Goal: Find specific page/section: Find specific page/section

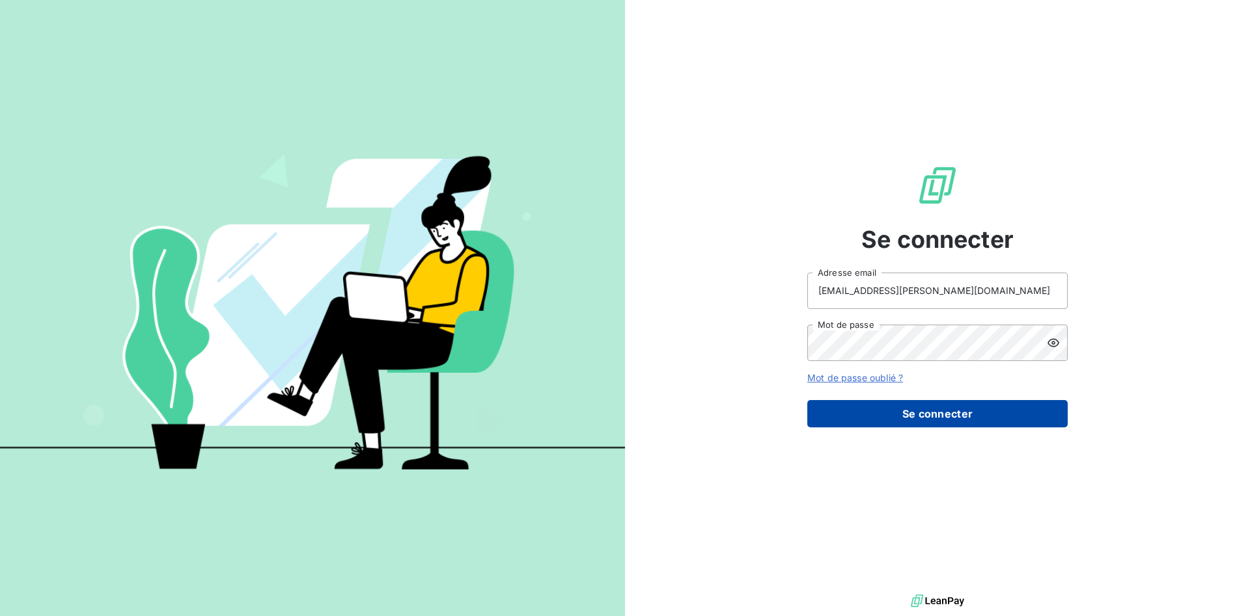
click at [982, 414] on button "Se connecter" at bounding box center [937, 413] width 260 height 27
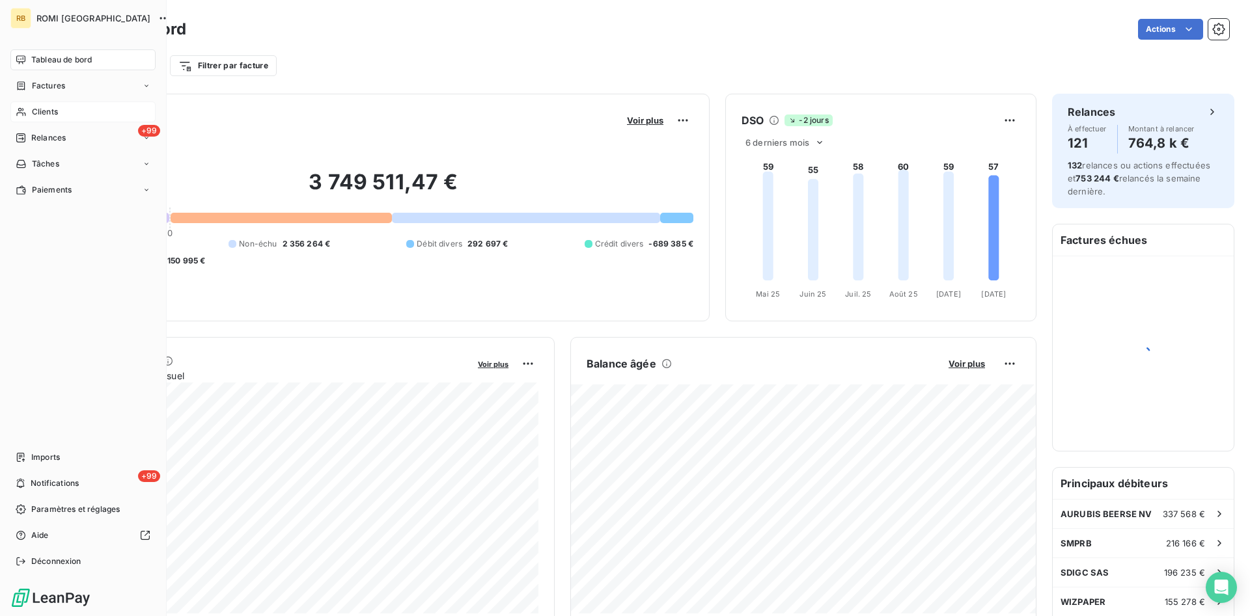
click at [52, 114] on span "Clients" at bounding box center [45, 112] width 26 height 12
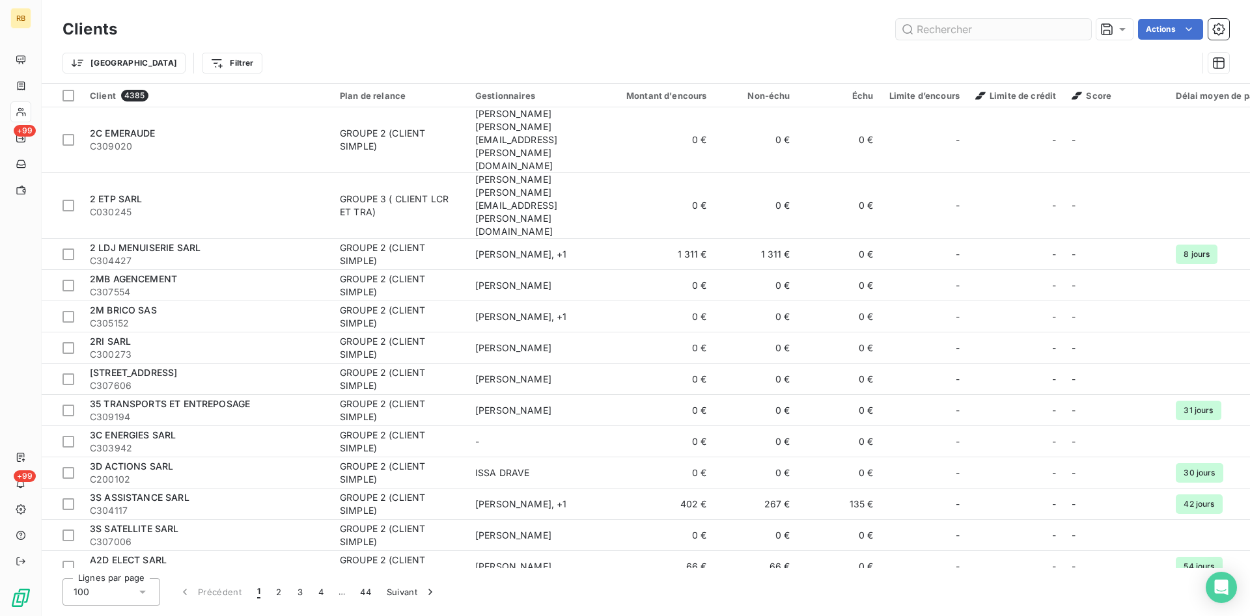
click at [995, 30] on input "text" at bounding box center [993, 29] width 195 height 21
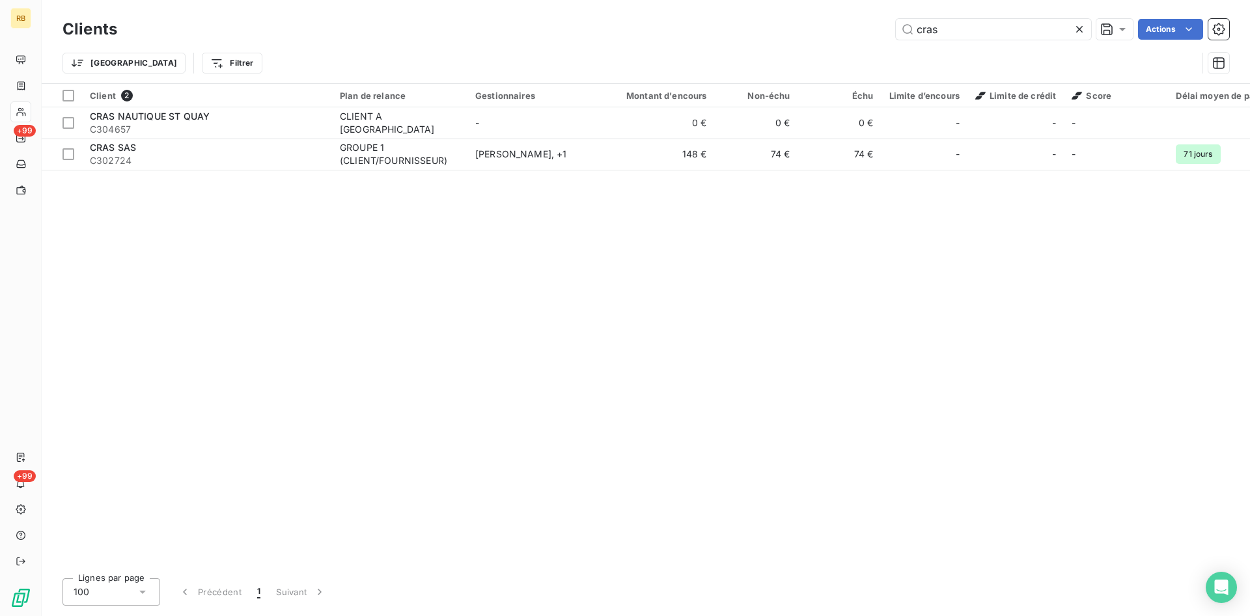
drag, startPoint x: 938, startPoint y: 27, endPoint x: 804, endPoint y: 41, distance: 134.2
click at [896, 40] on input "cras" at bounding box center [993, 29] width 195 height 21
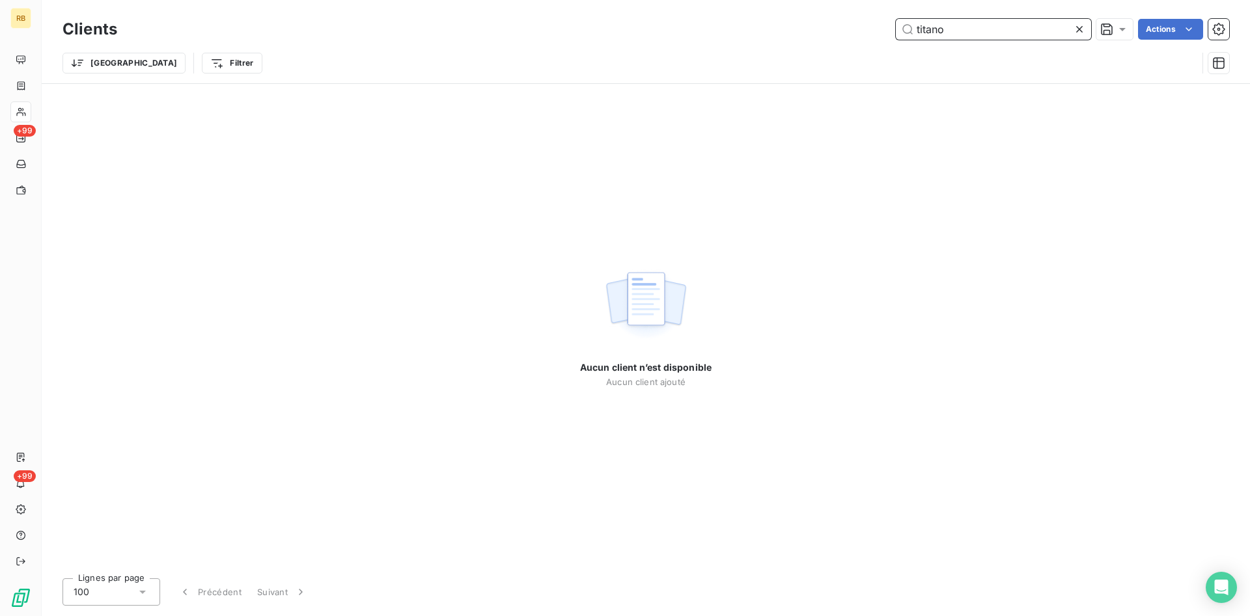
drag, startPoint x: 992, startPoint y: 32, endPoint x: 870, endPoint y: 22, distance: 122.8
click at [896, 22] on input "titano" at bounding box center [993, 29] width 195 height 21
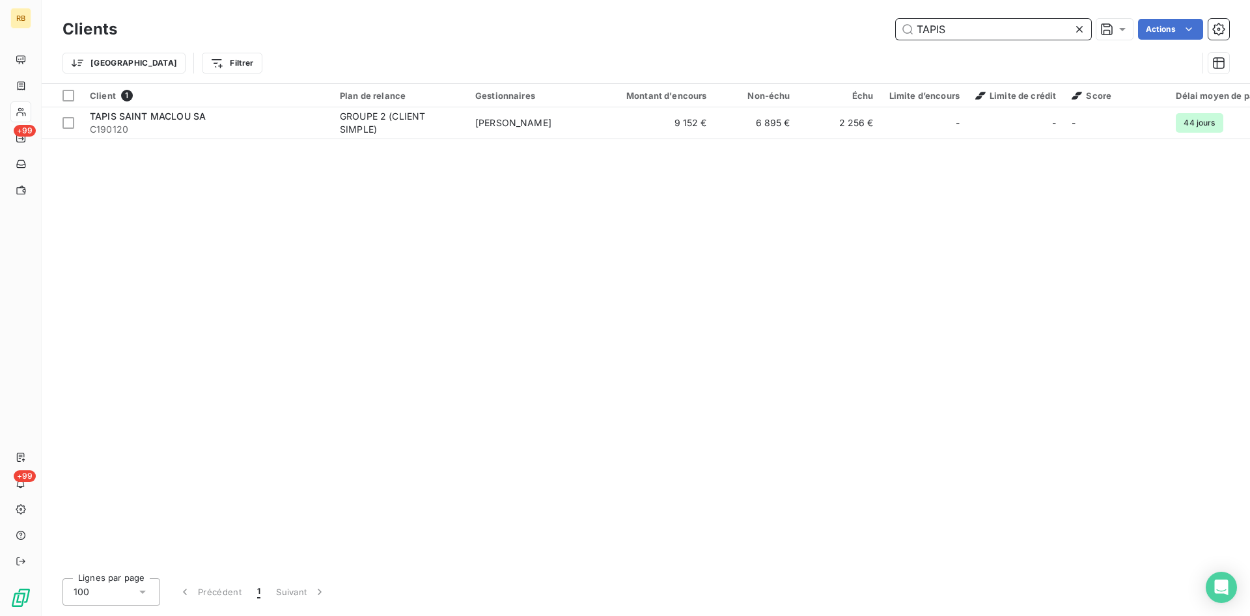
drag, startPoint x: 995, startPoint y: 25, endPoint x: 864, endPoint y: 20, distance: 130.9
click at [896, 20] on input "TAPIS" at bounding box center [993, 29] width 195 height 21
drag, startPoint x: 968, startPoint y: 30, endPoint x: 862, endPoint y: 42, distance: 106.2
click at [896, 37] on input "[PERSON_NAME]" at bounding box center [993, 29] width 195 height 21
drag, startPoint x: 970, startPoint y: 29, endPoint x: 782, endPoint y: 25, distance: 188.2
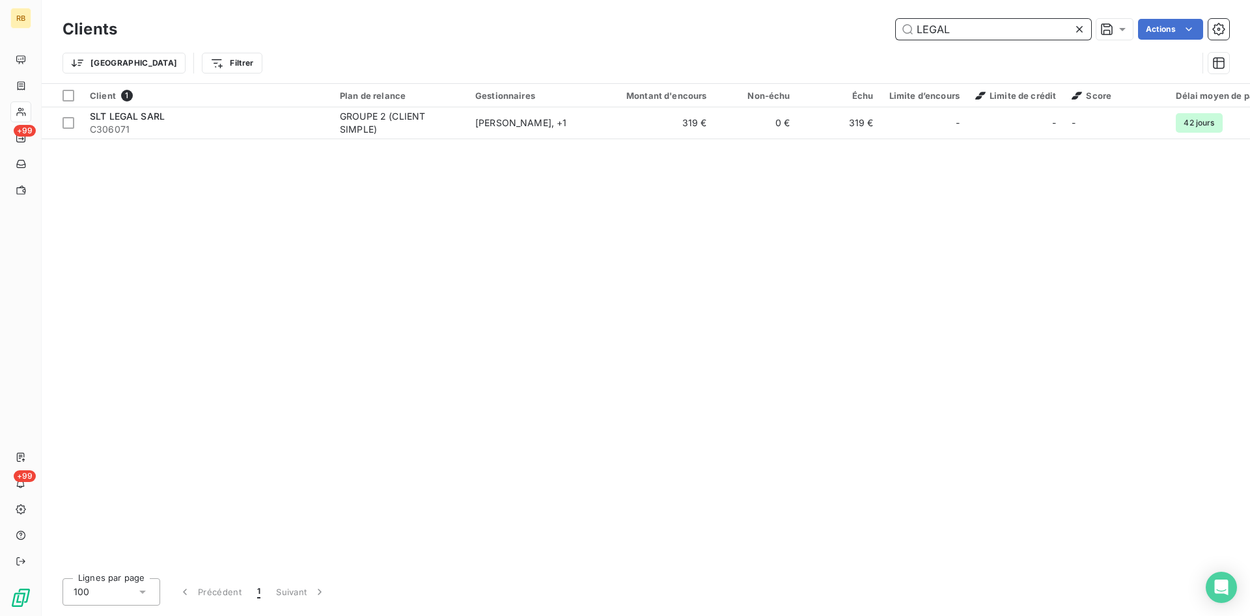
click at [896, 25] on input "LEGAL" at bounding box center [993, 29] width 195 height 21
drag, startPoint x: 949, startPoint y: 33, endPoint x: 877, endPoint y: 29, distance: 72.4
click at [896, 29] on input "JEGU" at bounding box center [993, 29] width 195 height 21
drag, startPoint x: 923, startPoint y: 24, endPoint x: 812, endPoint y: 14, distance: 111.1
click at [896, 19] on input "BONNEF" at bounding box center [993, 29] width 195 height 21
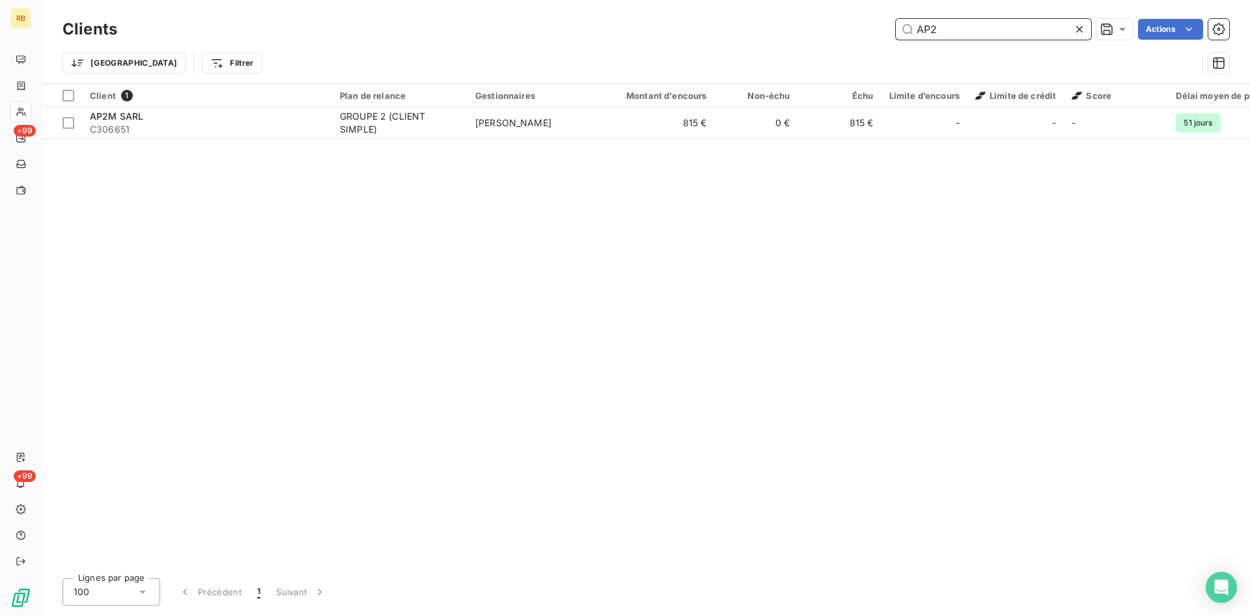
drag, startPoint x: 1022, startPoint y: 27, endPoint x: 866, endPoint y: 23, distance: 155.6
click at [896, 23] on input "AP2" at bounding box center [993, 29] width 195 height 21
drag, startPoint x: 989, startPoint y: 33, endPoint x: 650, endPoint y: 42, distance: 339.9
click at [896, 35] on input "VA PL" at bounding box center [993, 29] width 195 height 21
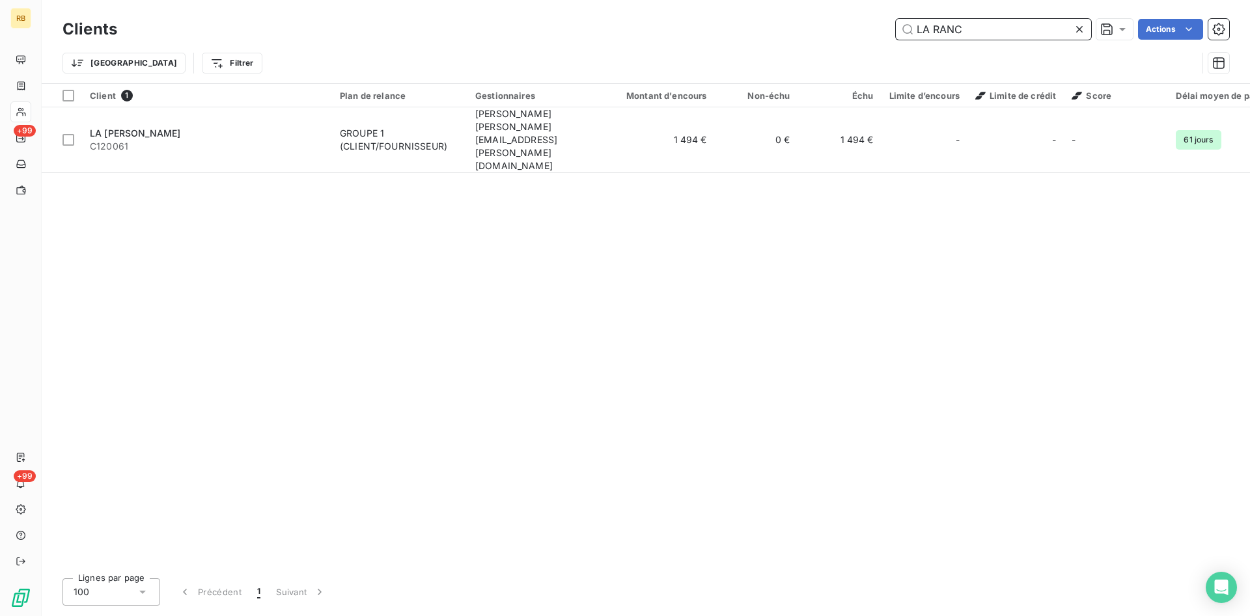
drag, startPoint x: 1008, startPoint y: 33, endPoint x: 788, endPoint y: 21, distance: 220.3
click at [896, 21] on input "LA RANC" at bounding box center [993, 29] width 195 height 21
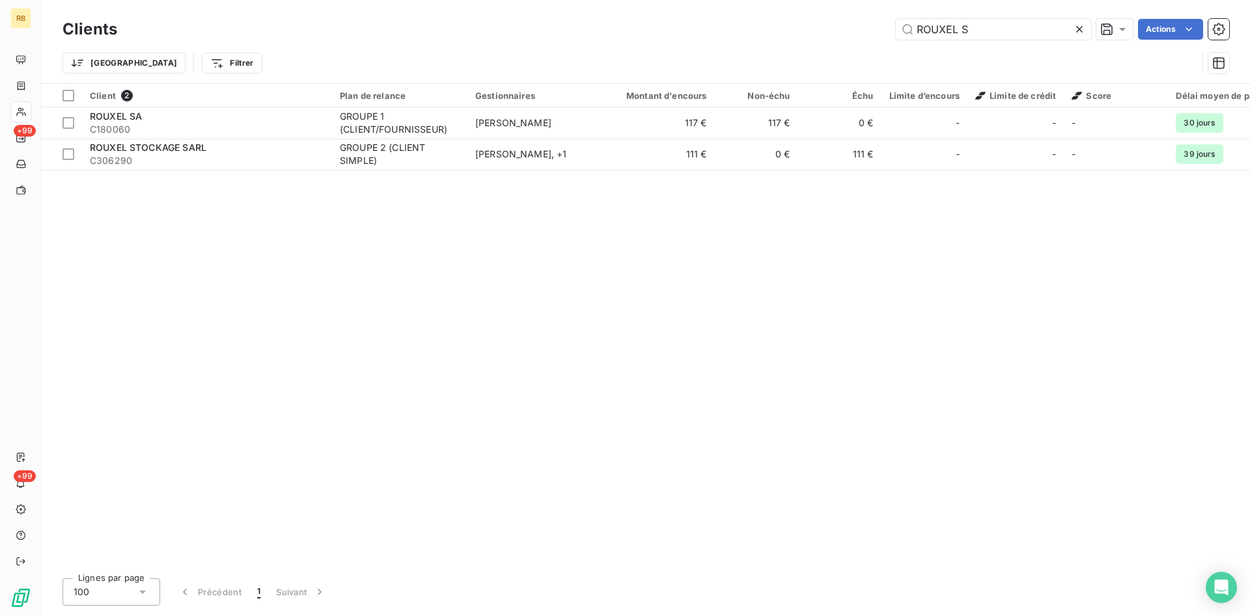
drag, startPoint x: 810, startPoint y: 14, endPoint x: 760, endPoint y: 14, distance: 50.1
click at [760, 14] on div "Clients ROUXEL S Actions Trier Filtrer" at bounding box center [646, 41] width 1208 height 83
drag, startPoint x: 890, startPoint y: 31, endPoint x: 864, endPoint y: 31, distance: 26.0
click at [896, 31] on input "ROUXEL S" at bounding box center [993, 29] width 195 height 21
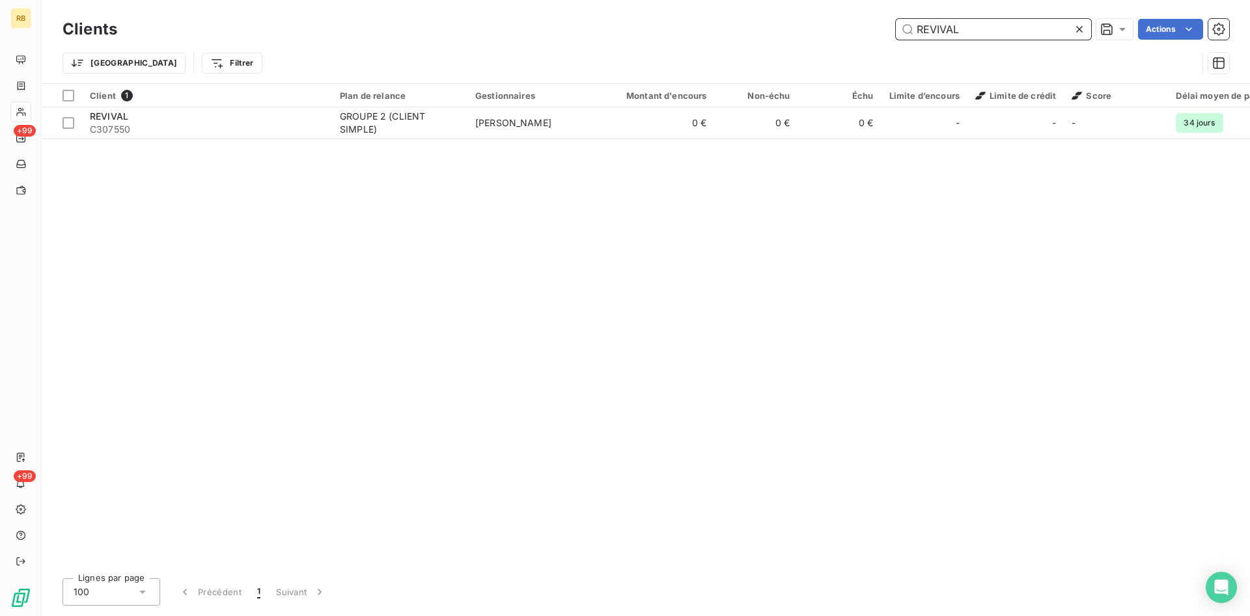
drag, startPoint x: 969, startPoint y: 24, endPoint x: 870, endPoint y: 18, distance: 99.1
click at [896, 19] on input "REVIVAL" at bounding box center [993, 29] width 195 height 21
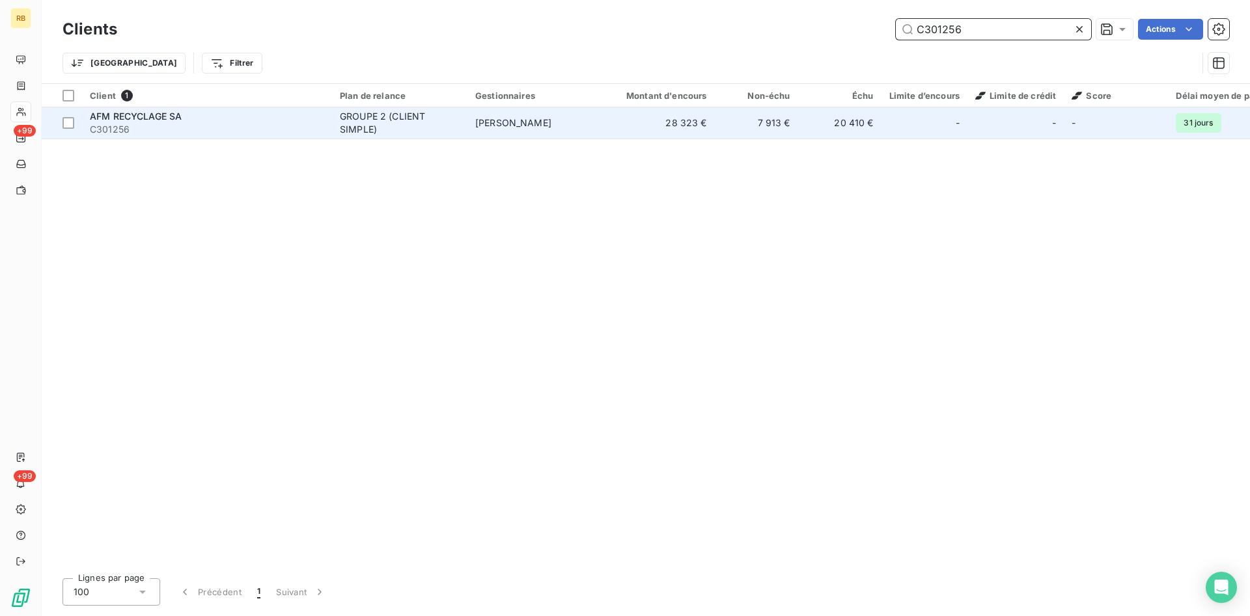
type input "C301256"
click at [850, 131] on td "20 410 €" at bounding box center [839, 122] width 83 height 31
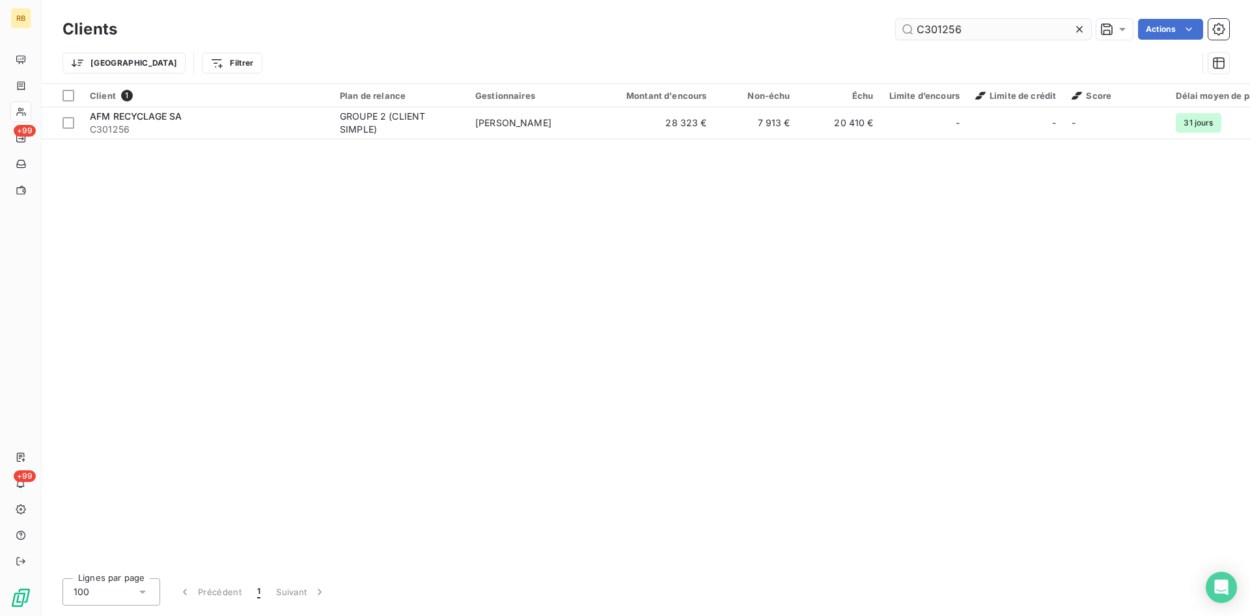
drag, startPoint x: 982, startPoint y: 26, endPoint x: 791, endPoint y: 26, distance: 190.7
click at [896, 26] on input "C301256" at bounding box center [993, 29] width 195 height 21
drag, startPoint x: 968, startPoint y: 28, endPoint x: 910, endPoint y: 31, distance: 58.0
click at [910, 31] on input "RECYCA" at bounding box center [993, 29] width 195 height 21
drag, startPoint x: 992, startPoint y: 28, endPoint x: 714, endPoint y: 21, distance: 278.0
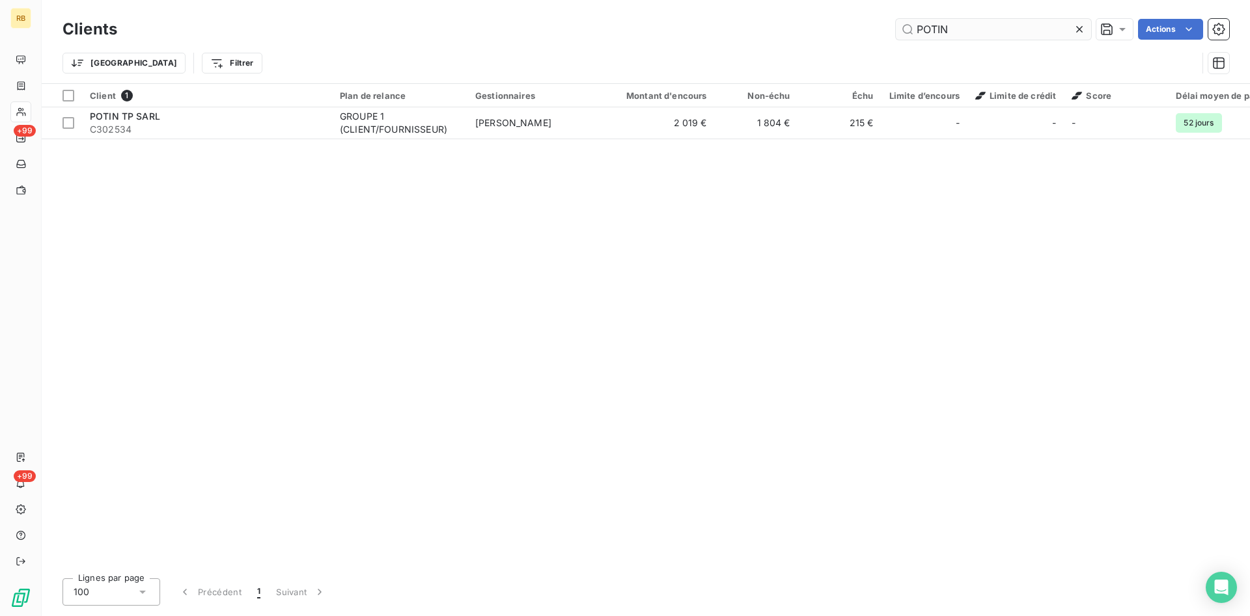
click at [896, 21] on input "POTIN" at bounding box center [993, 29] width 195 height 21
drag, startPoint x: 1004, startPoint y: 29, endPoint x: 892, endPoint y: 20, distance: 112.3
click at [896, 20] on input "PGS BR" at bounding box center [993, 29] width 195 height 21
drag, startPoint x: 1032, startPoint y: 34, endPoint x: 726, endPoint y: 21, distance: 306.2
click at [896, 21] on input "PARTNER" at bounding box center [993, 29] width 195 height 21
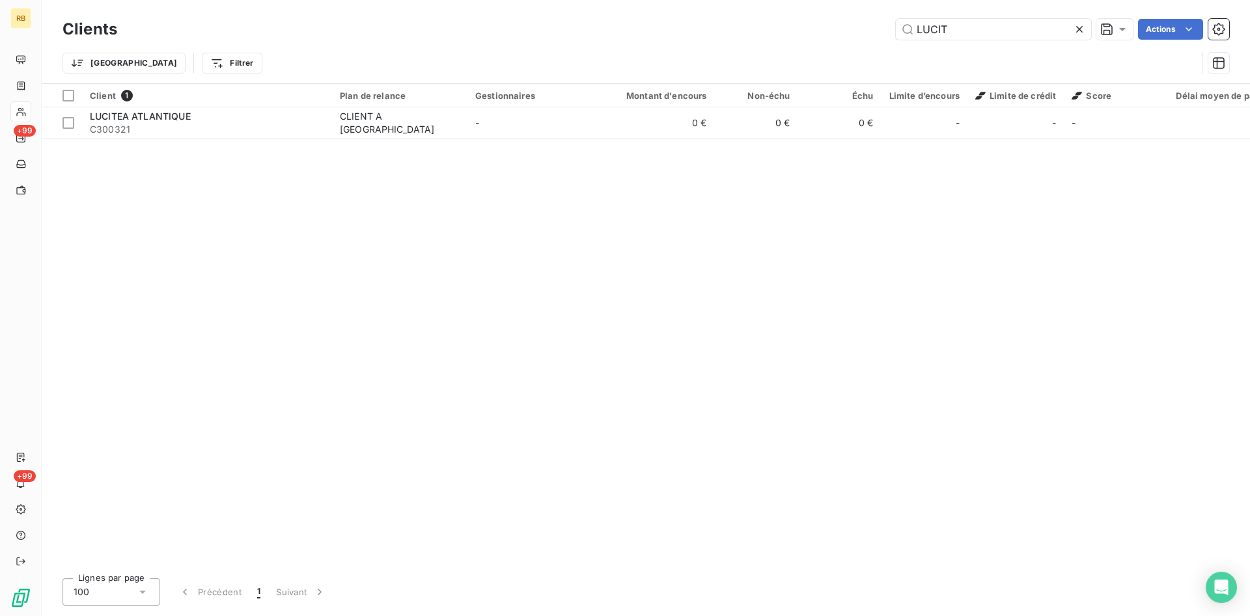
drag, startPoint x: 955, startPoint y: 29, endPoint x: 861, endPoint y: 22, distance: 94.6
click at [896, 20] on input "LUCIT" at bounding box center [993, 29] width 195 height 21
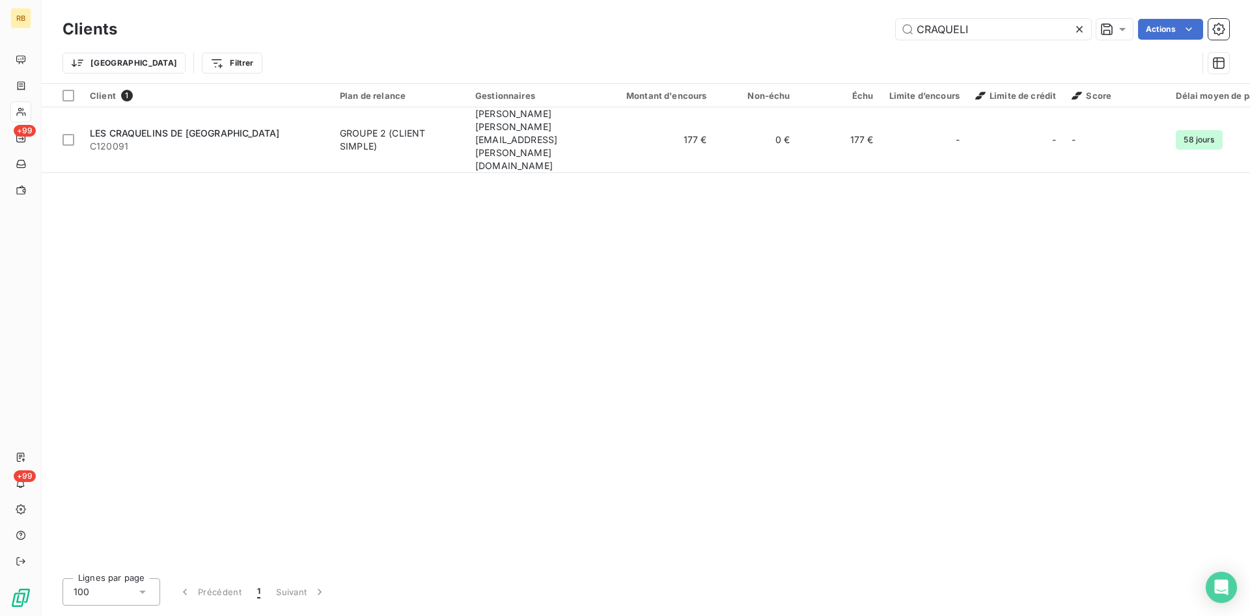
drag, startPoint x: 982, startPoint y: 34, endPoint x: 877, endPoint y: 27, distance: 105.1
click at [896, 26] on input "CRAQUELI" at bounding box center [993, 29] width 195 height 21
drag, startPoint x: 980, startPoint y: 29, endPoint x: 889, endPoint y: 15, distance: 92.2
click at [896, 19] on input "ISB" at bounding box center [993, 29] width 195 height 21
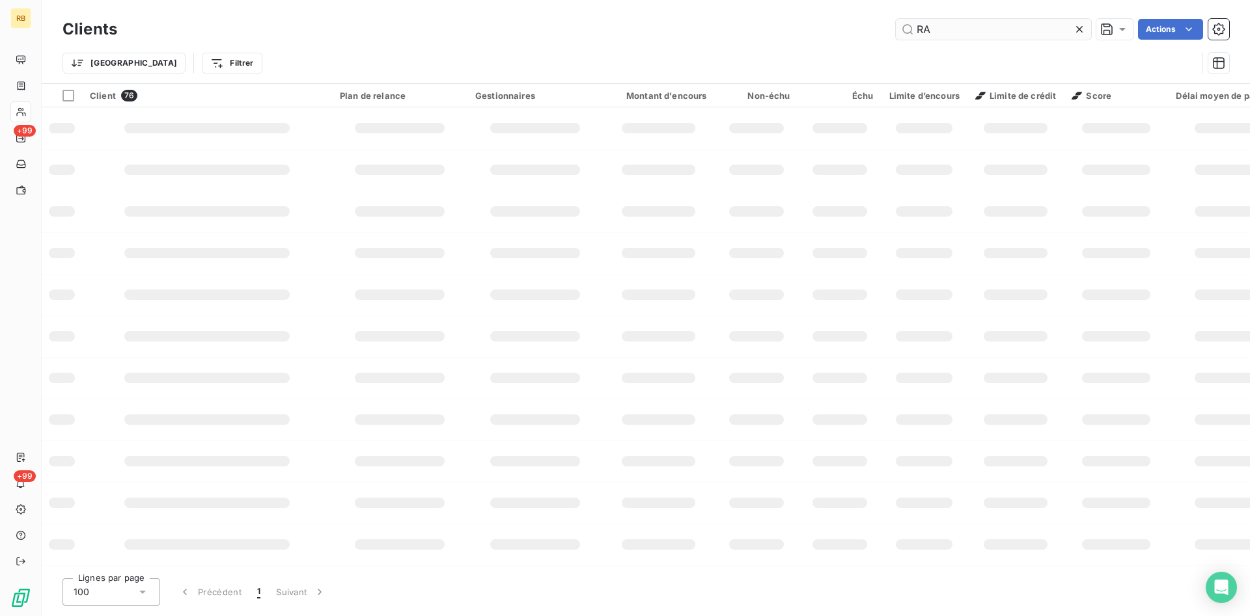
type input "R"
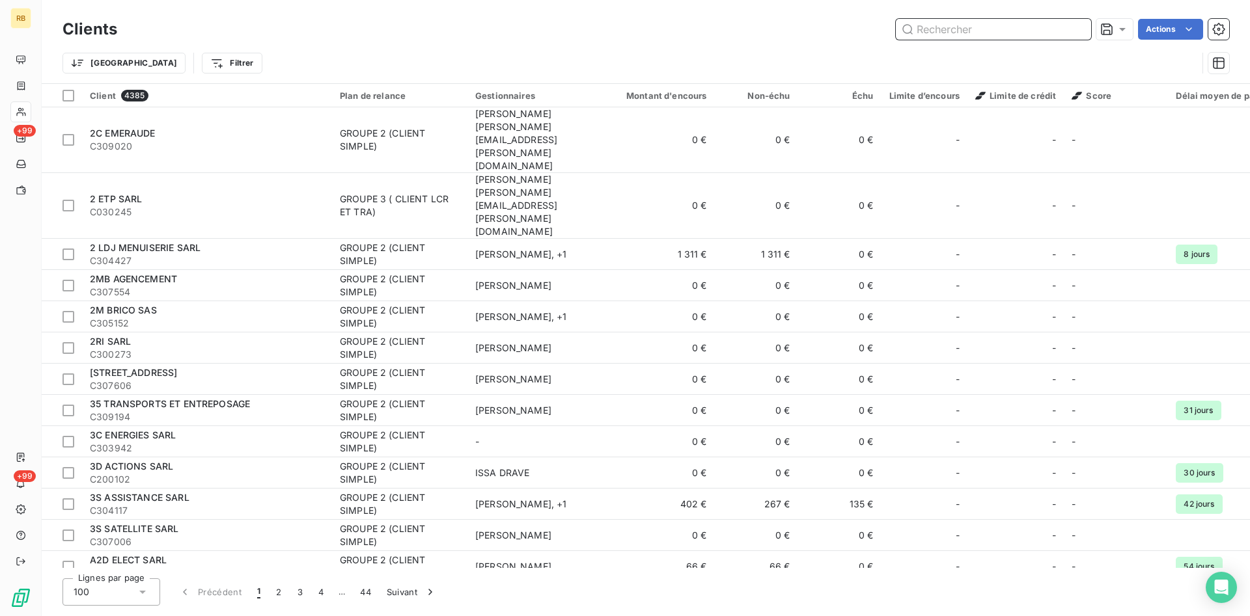
click at [932, 31] on input "text" at bounding box center [993, 29] width 195 height 21
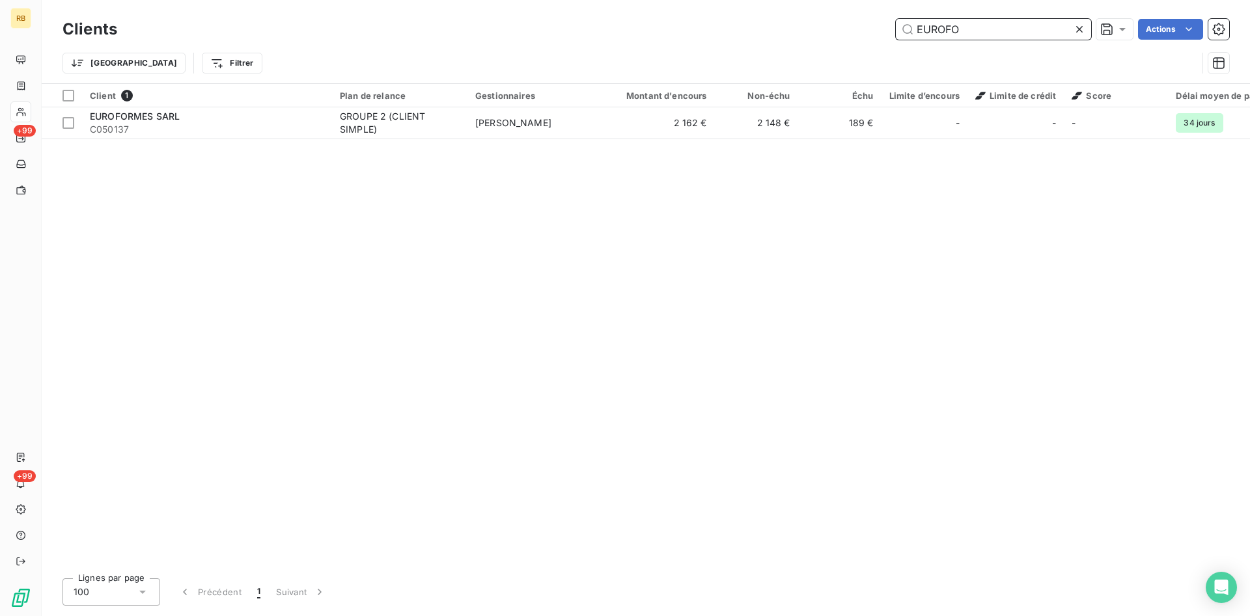
drag, startPoint x: 1011, startPoint y: 27, endPoint x: 763, endPoint y: 15, distance: 248.9
click at [896, 19] on input "EUROFO" at bounding box center [993, 29] width 195 height 21
drag, startPoint x: 996, startPoint y: 33, endPoint x: 836, endPoint y: 25, distance: 159.6
click at [896, 25] on input "EUROFO" at bounding box center [993, 29] width 195 height 21
drag, startPoint x: 964, startPoint y: 28, endPoint x: 824, endPoint y: 16, distance: 140.5
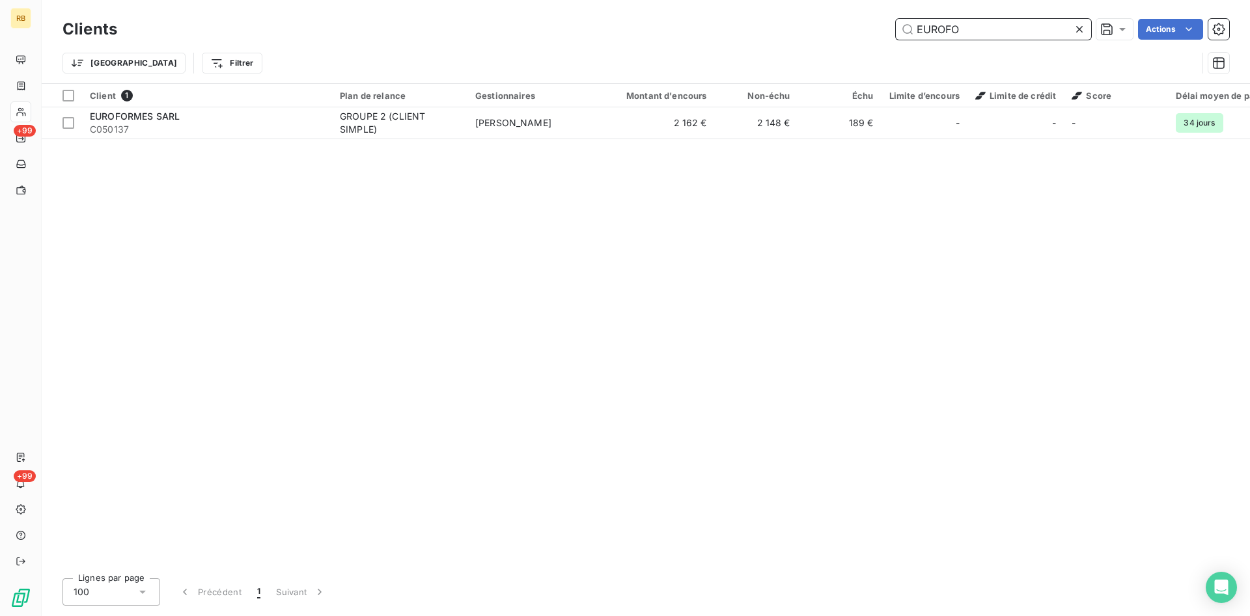
click at [896, 19] on input "EUROFO" at bounding box center [993, 29] width 195 height 21
drag, startPoint x: 978, startPoint y: 29, endPoint x: 810, endPoint y: 25, distance: 168.6
click at [896, 25] on input "LE GOU" at bounding box center [993, 29] width 195 height 21
type input "J"
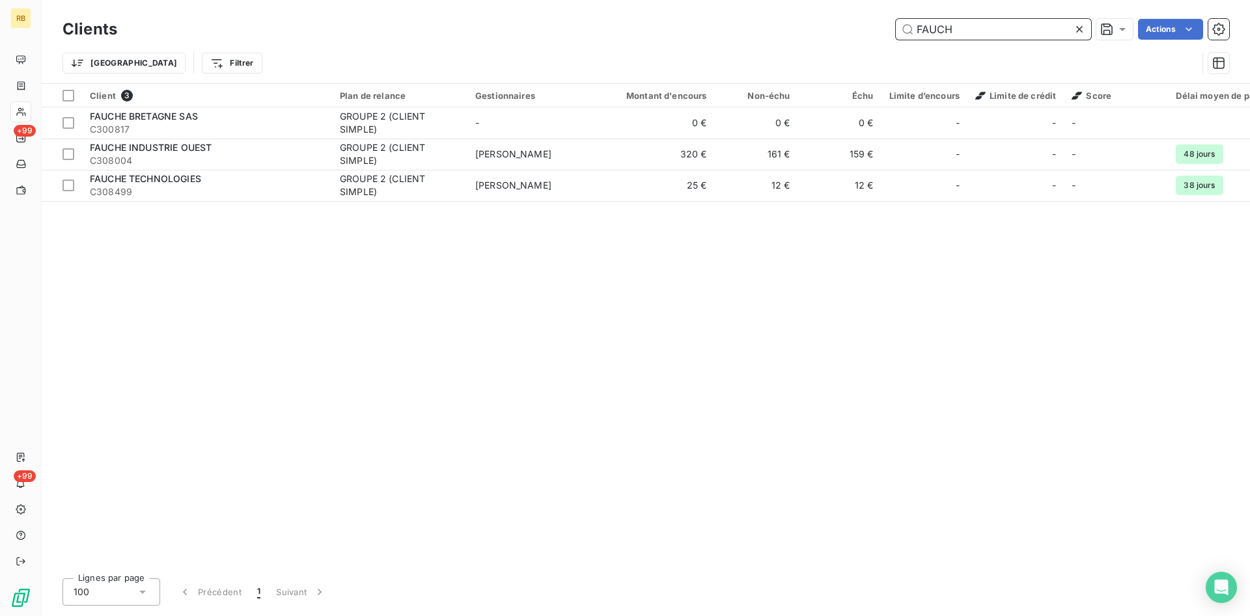
drag, startPoint x: 969, startPoint y: 28, endPoint x: 823, endPoint y: 17, distance: 145.6
click at [896, 19] on input "FAUCH" at bounding box center [993, 29] width 195 height 21
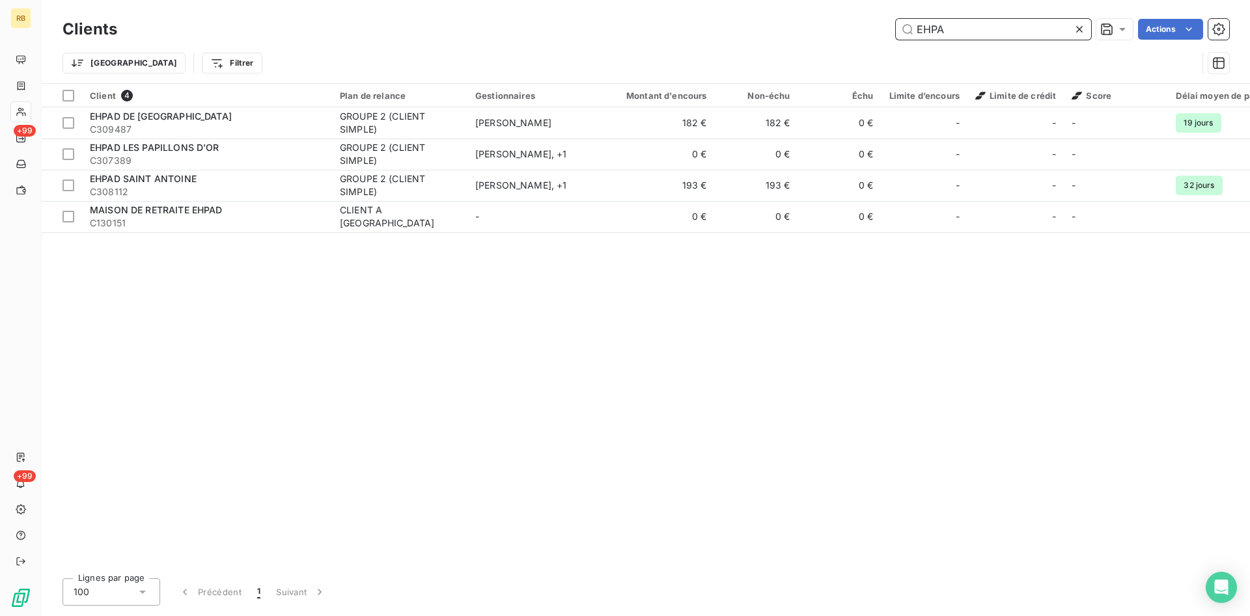
drag, startPoint x: 1006, startPoint y: 36, endPoint x: 892, endPoint y: 35, distance: 114.6
click at [896, 35] on input "EHPA" at bounding box center [993, 29] width 195 height 21
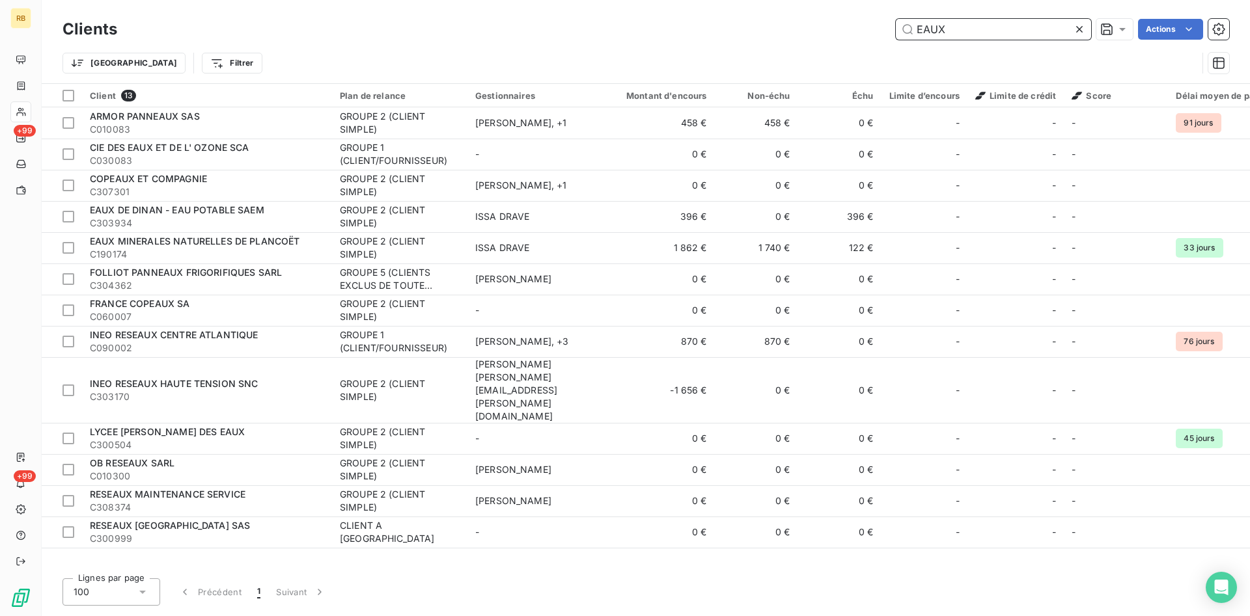
drag, startPoint x: 944, startPoint y: 29, endPoint x: 818, endPoint y: 20, distance: 126.6
click at [896, 20] on input "EAUX" at bounding box center [993, 29] width 195 height 21
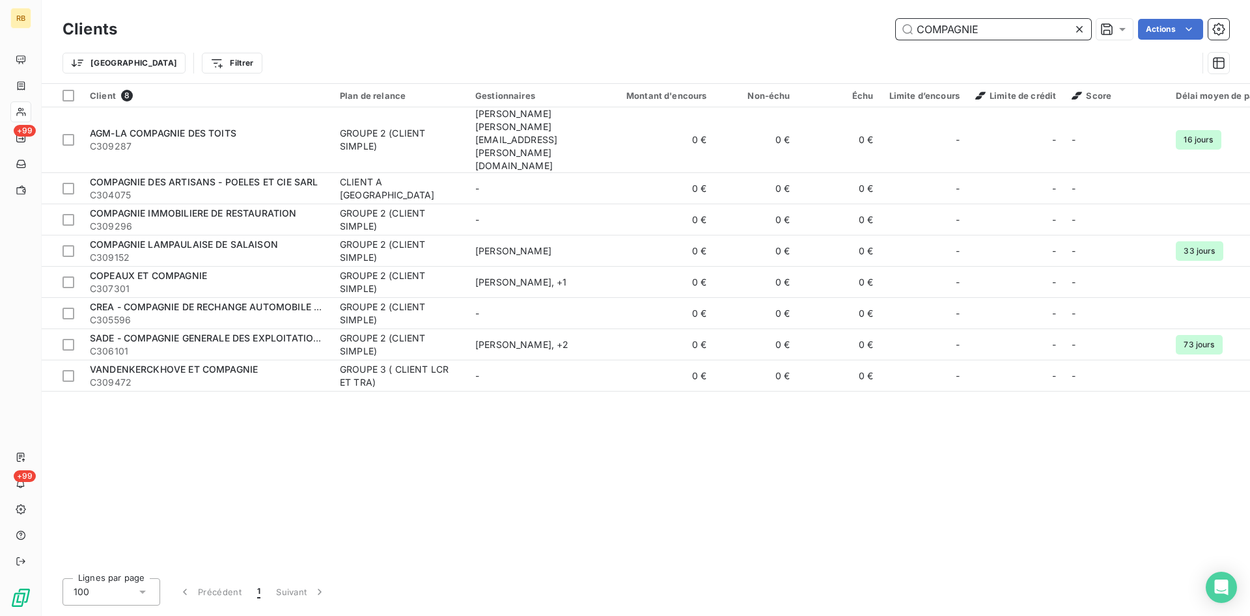
drag, startPoint x: 987, startPoint y: 28, endPoint x: 854, endPoint y: 23, distance: 132.9
click at [896, 23] on input "COMPAGNIE" at bounding box center [993, 29] width 195 height 21
click at [999, 20] on div "Clients COMPAGNIE Actions" at bounding box center [645, 29] width 1166 height 27
drag, startPoint x: 1002, startPoint y: 29, endPoint x: 877, endPoint y: 29, distance: 125.6
click at [896, 29] on input "COMPAGNIE" at bounding box center [993, 29] width 195 height 21
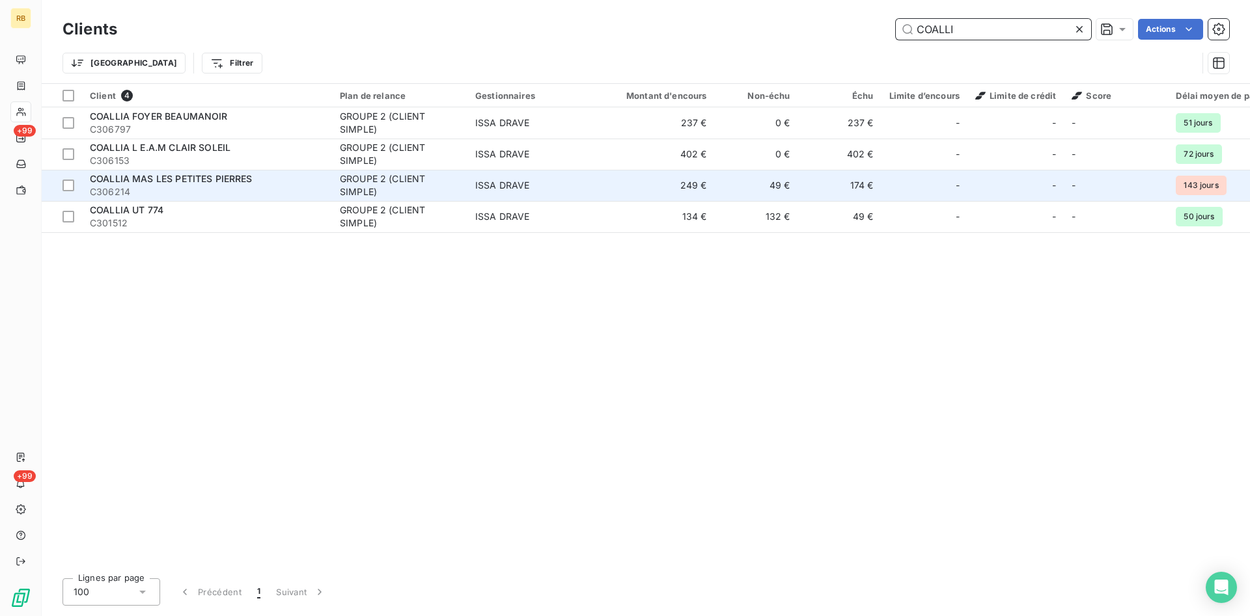
type input "COALLI"
click at [797, 186] on td "49 €" at bounding box center [756, 185] width 83 height 31
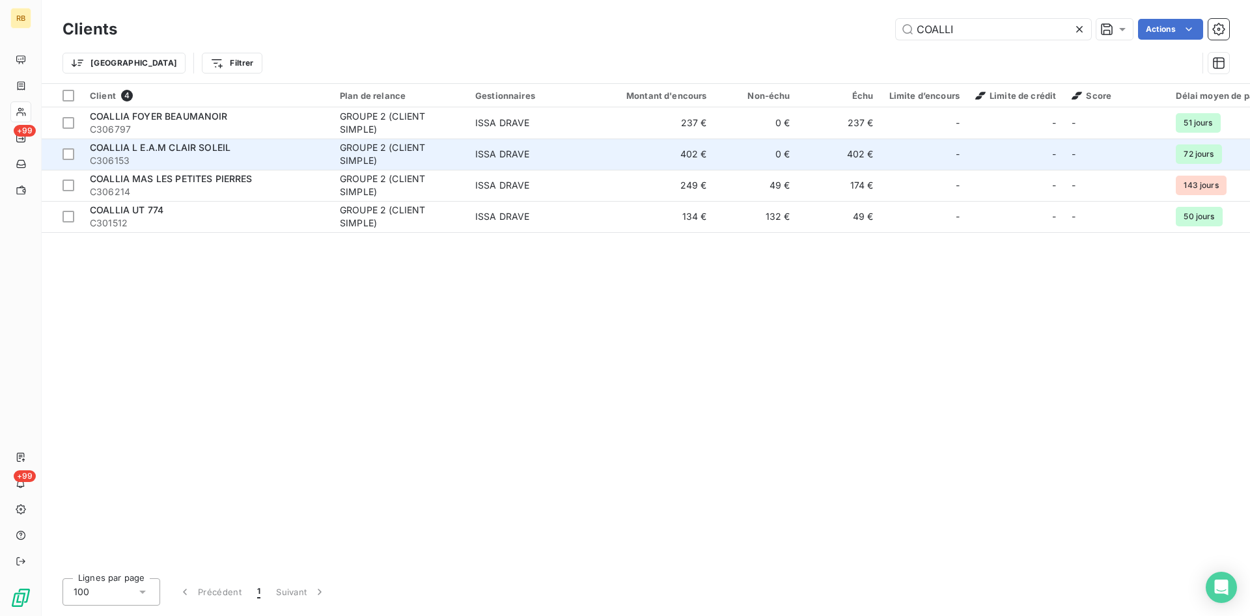
click at [831, 151] on td "402 €" at bounding box center [839, 154] width 83 height 31
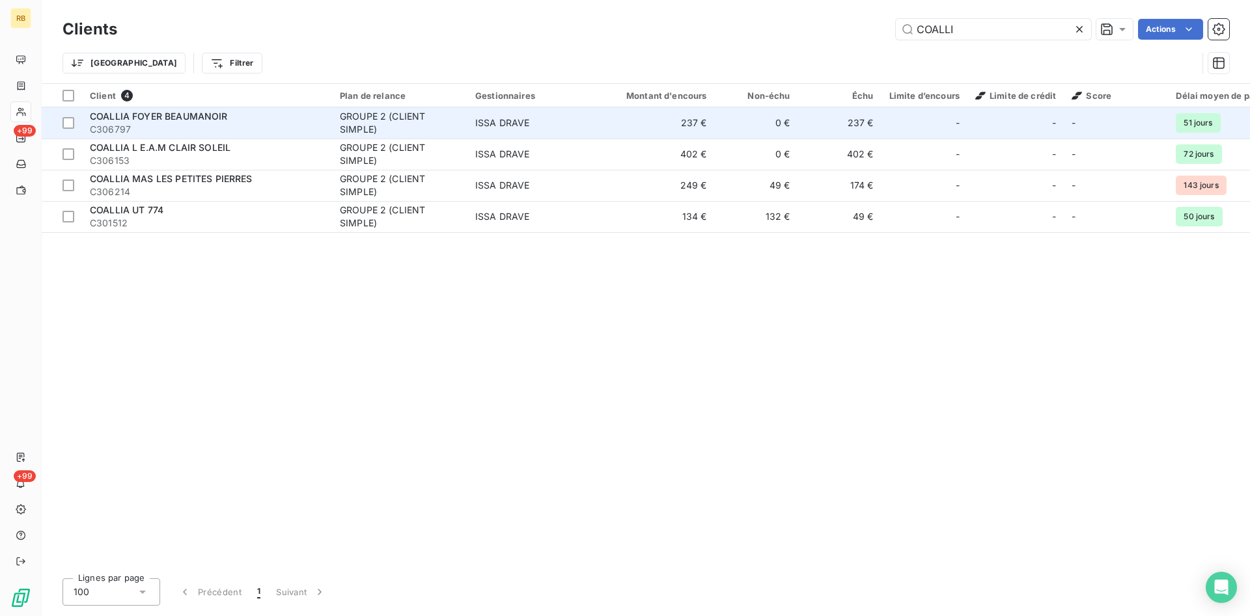
click at [821, 122] on td "237 €" at bounding box center [839, 122] width 83 height 31
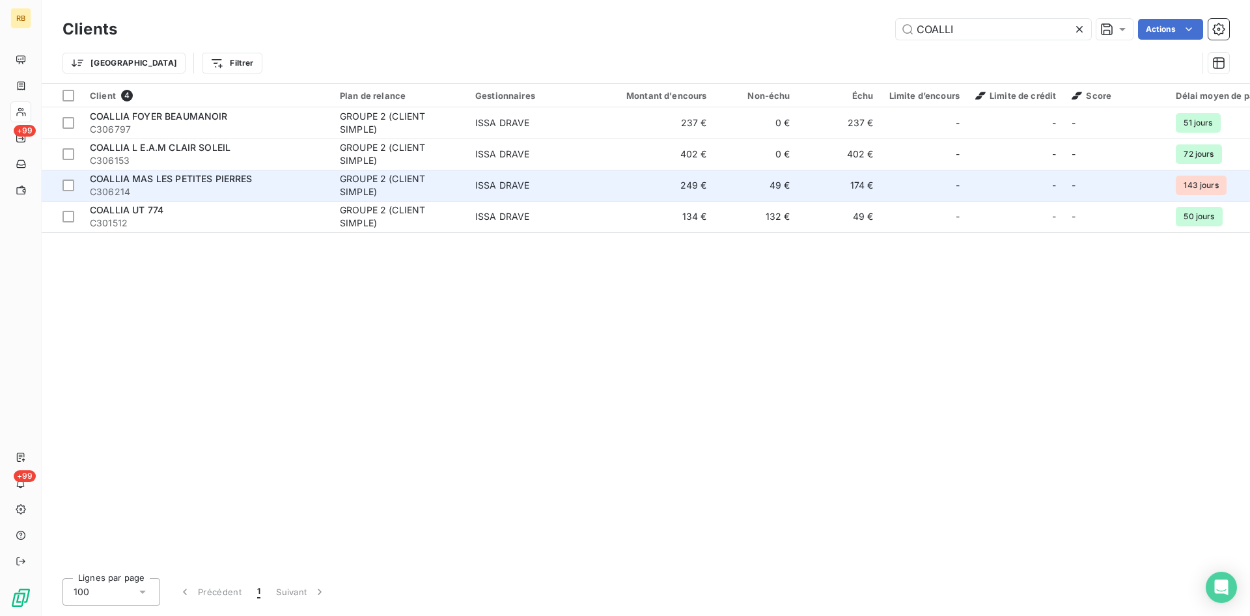
click at [873, 189] on td "174 €" at bounding box center [839, 185] width 83 height 31
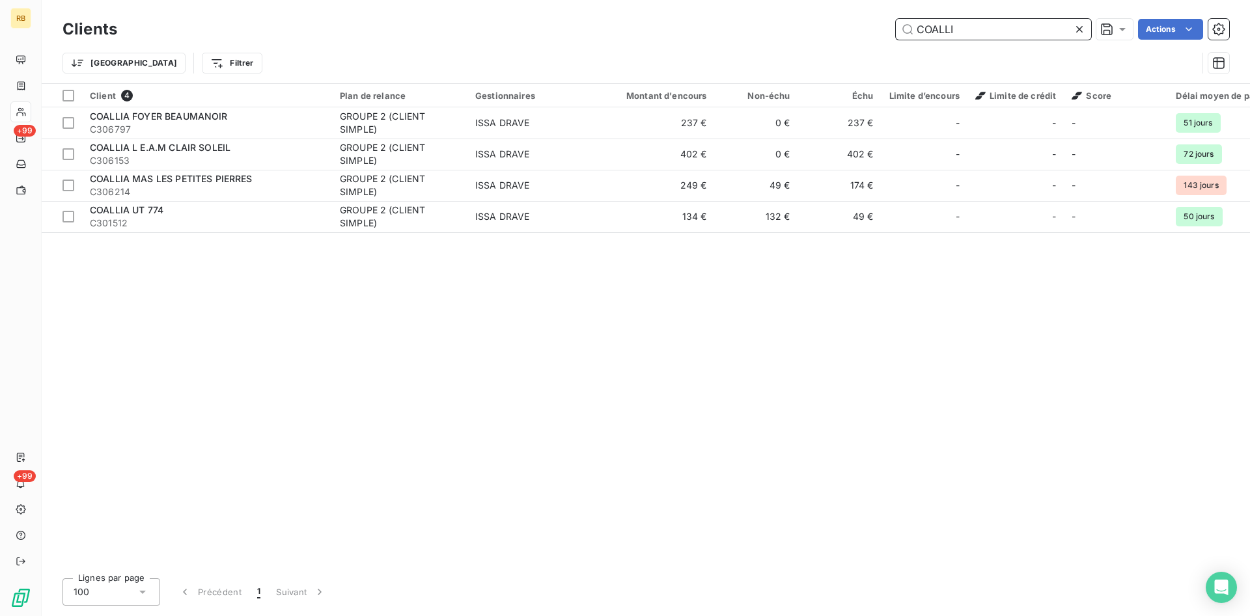
drag, startPoint x: 937, startPoint y: 27, endPoint x: 845, endPoint y: 23, distance: 91.2
click at [896, 23] on input "COALLI" at bounding box center [993, 29] width 195 height 21
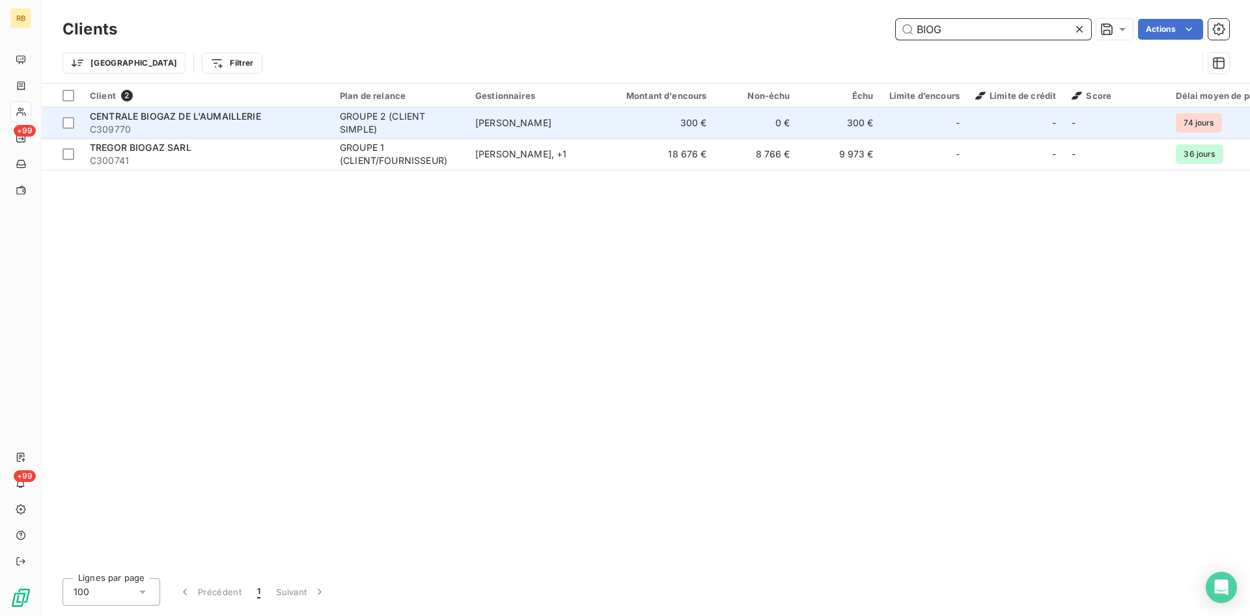
type input "BIOG"
click at [544, 128] on span "[PERSON_NAME]" at bounding box center [513, 122] width 76 height 11
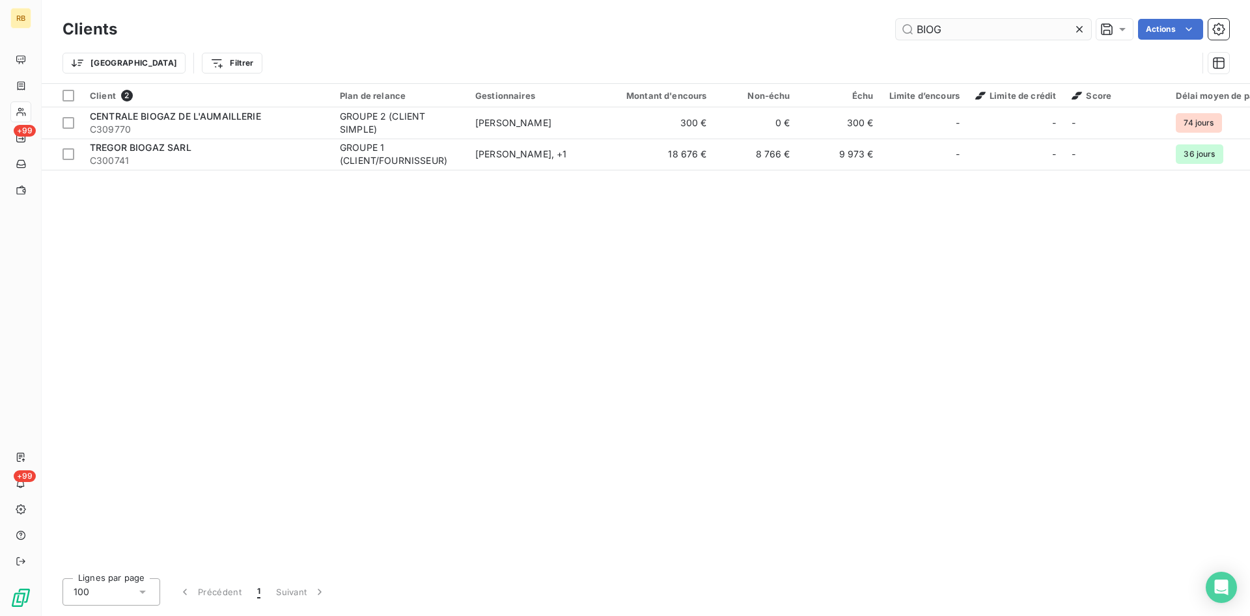
drag, startPoint x: 967, startPoint y: 29, endPoint x: 877, endPoint y: 16, distance: 90.0
click at [896, 19] on input "BIOG" at bounding box center [993, 29] width 195 height 21
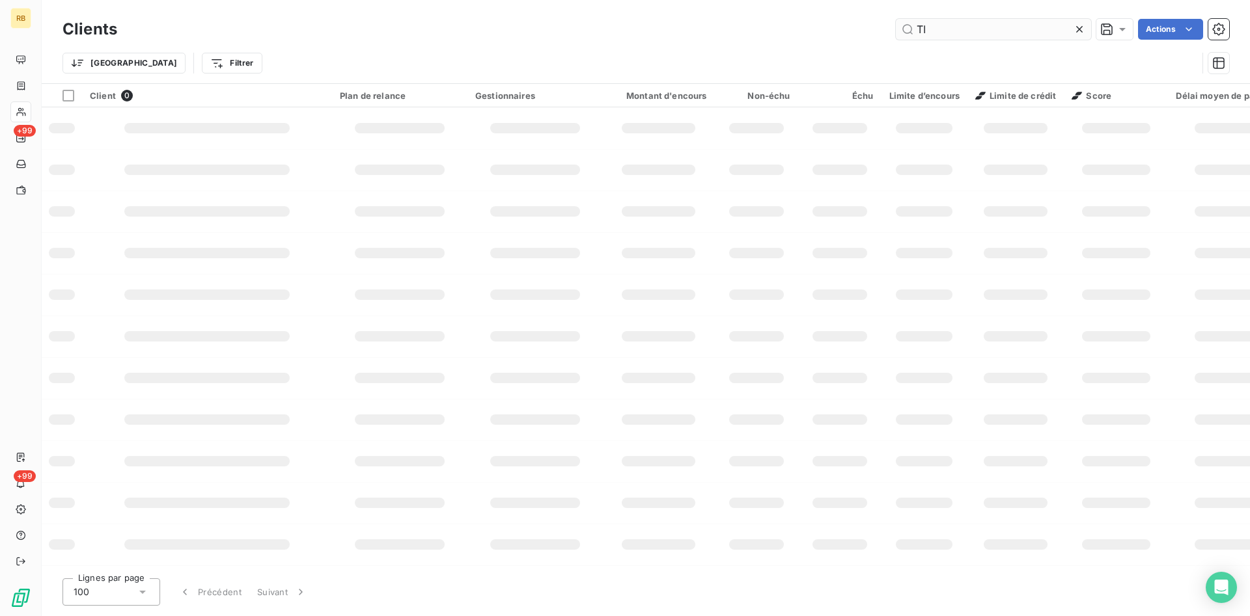
type input "T"
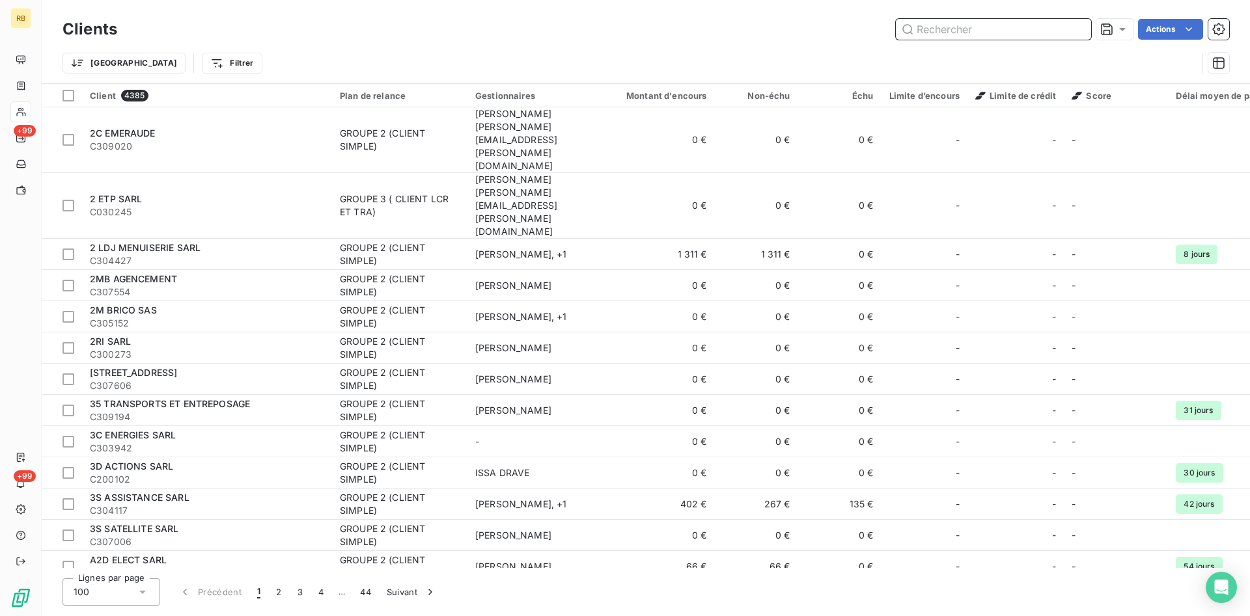
click at [974, 33] on input "text" at bounding box center [993, 29] width 195 height 21
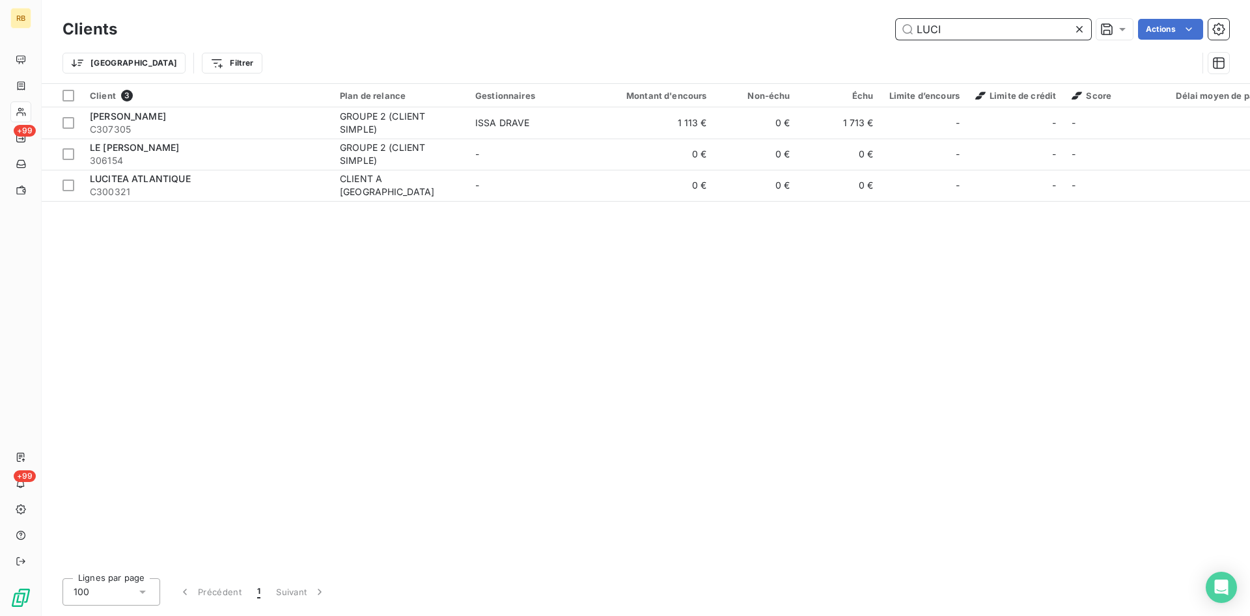
drag, startPoint x: 956, startPoint y: 30, endPoint x: 830, endPoint y: 29, distance: 126.3
click at [896, 29] on input "LUCI" at bounding box center [993, 29] width 195 height 21
drag, startPoint x: 969, startPoint y: 29, endPoint x: 792, endPoint y: 17, distance: 176.8
click at [896, 19] on input "LUCI" at bounding box center [993, 29] width 195 height 21
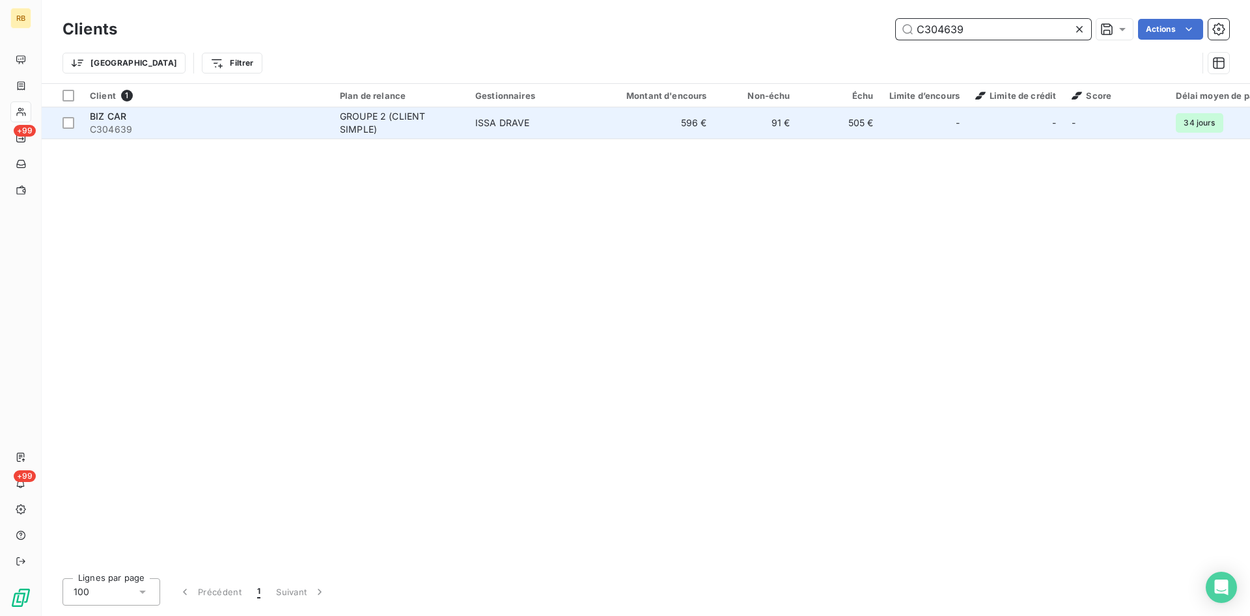
type input "C304639"
click at [661, 125] on td "596 €" at bounding box center [659, 122] width 112 height 31
